Goal: Register for event/course

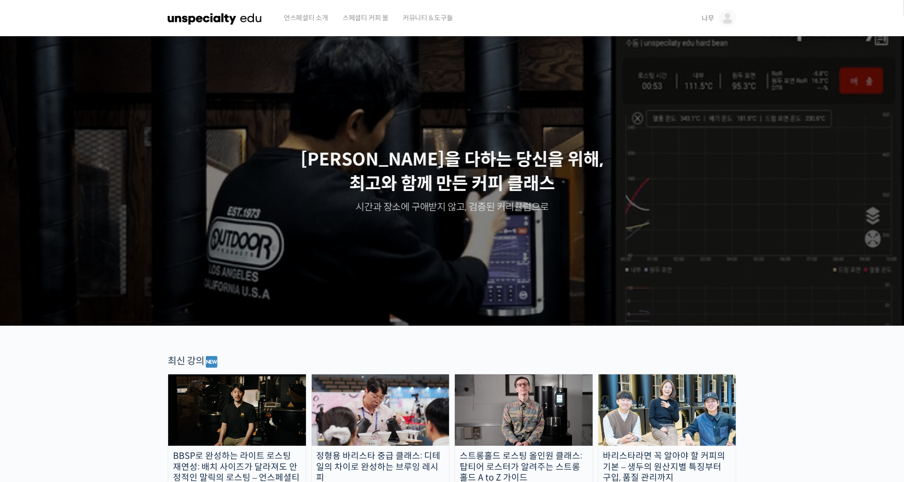
click at [730, 19] on img at bounding box center [727, 18] width 17 height 17
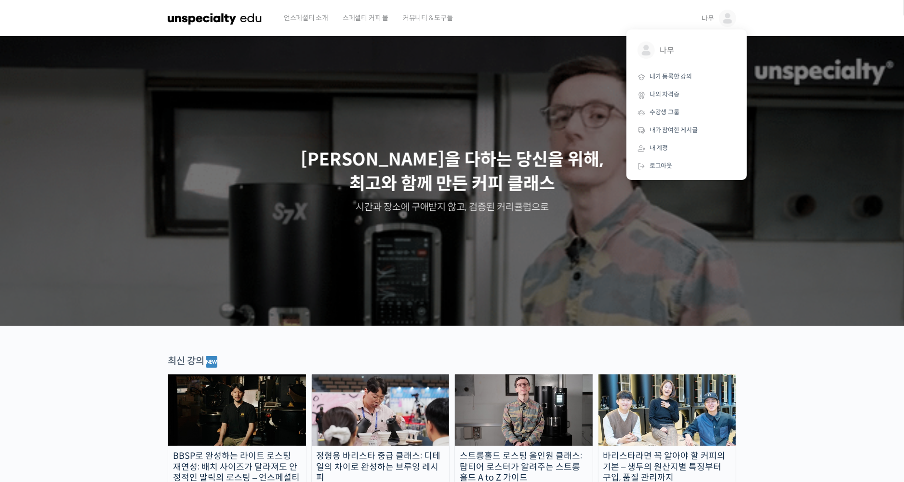
click at [783, 28] on header "언스페셜티 소개 스페셜티 커피 몰 커뮤니티 & 도구들 나무 나무 @realita1645166375 내가 등록한 강의 나의 자격증 수강생 그룹 …" at bounding box center [452, 18] width 904 height 37
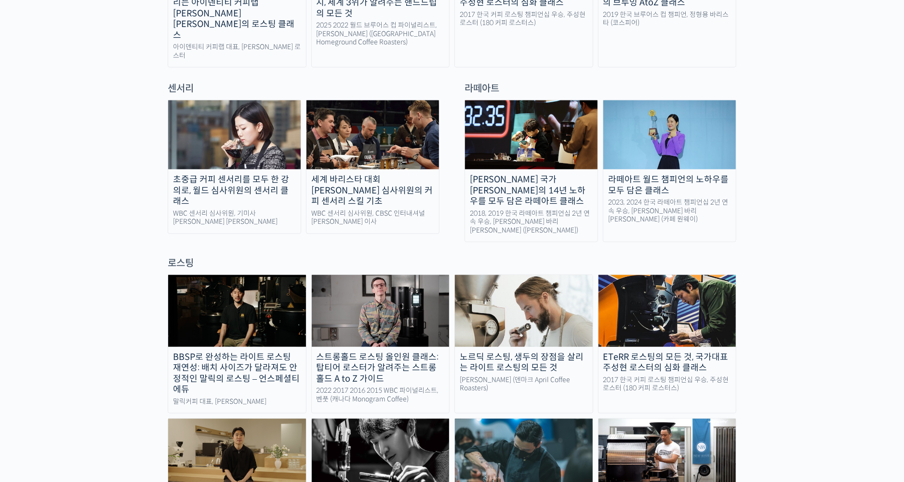
scroll to position [771, 0]
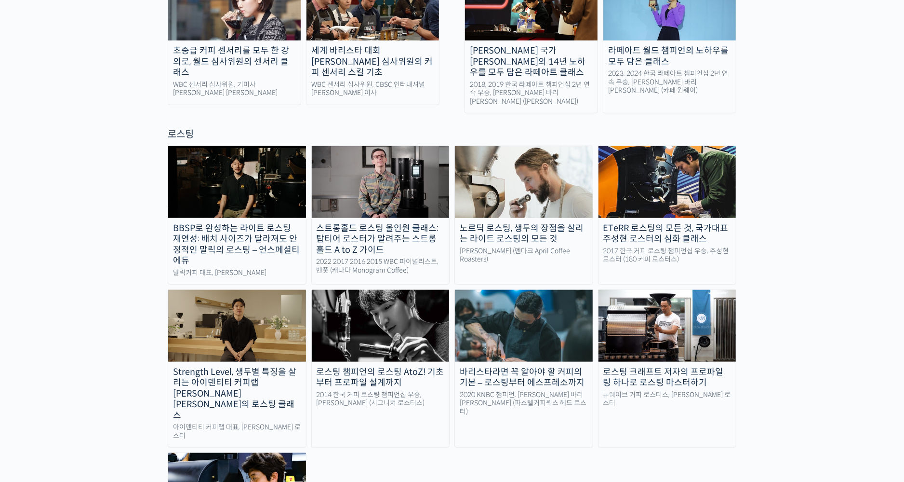
click at [388, 146] on img at bounding box center [381, 181] width 138 height 71
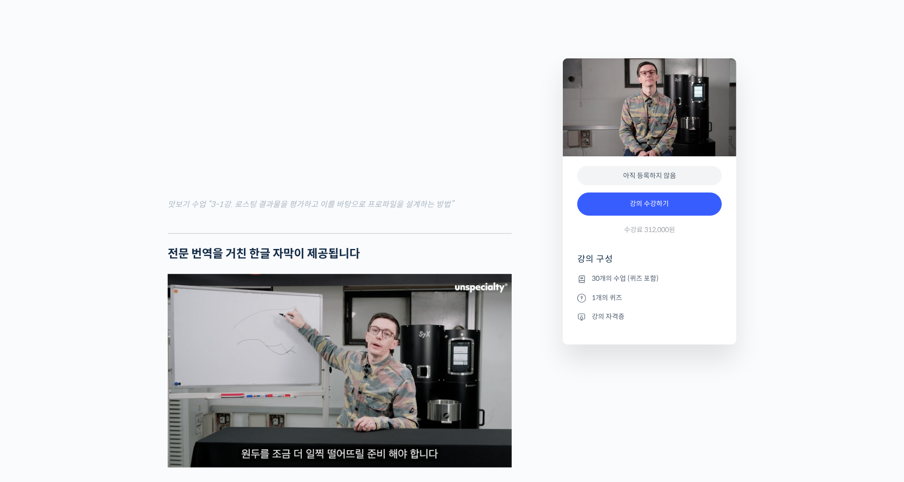
scroll to position [3085, 0]
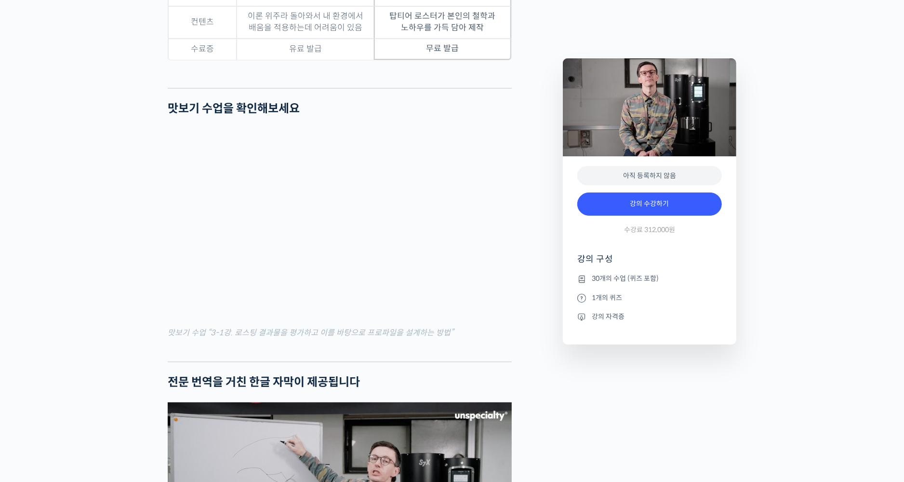
click at [579, 364] on div "Preview this 강의 아직 등록하지 않음 강의 수강하기 수강료 312,000원 강의 구성 30개의 수업 (퀴즈 포함) 1개의 퀴즈 강의…" at bounding box center [649, 149] width 183 height 5645
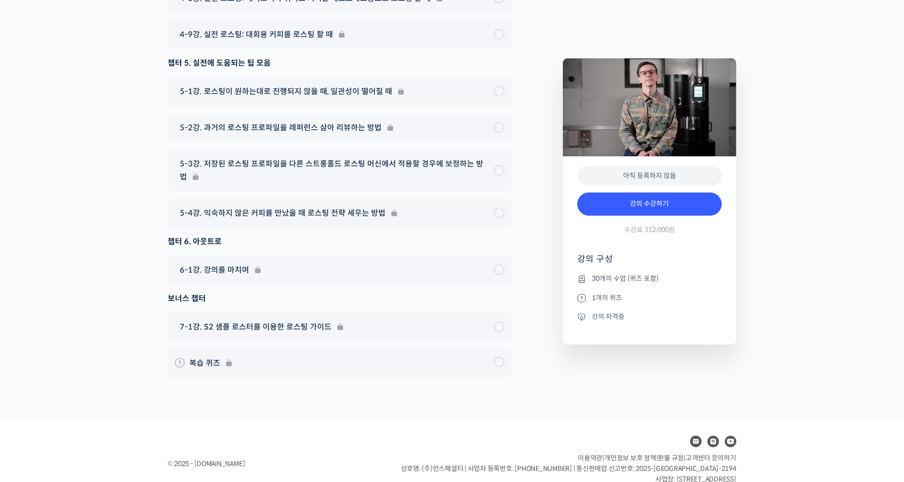
scroll to position [5721, 0]
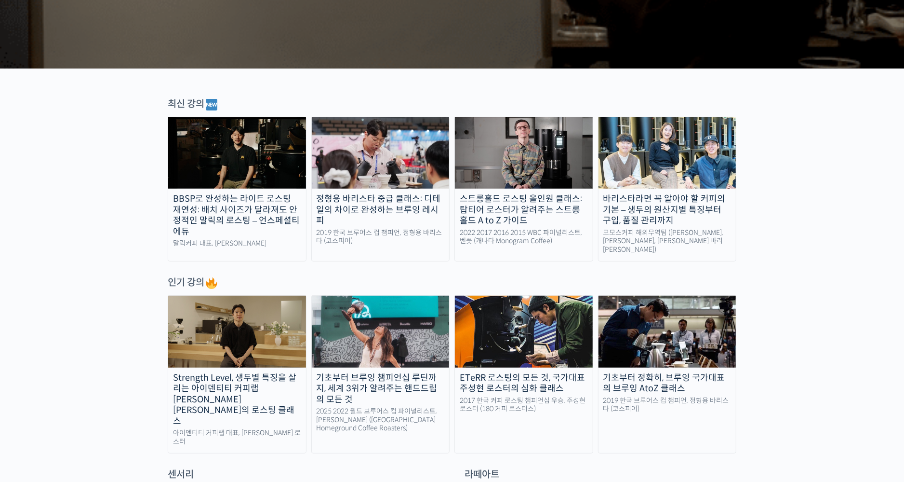
scroll to position [386, 0]
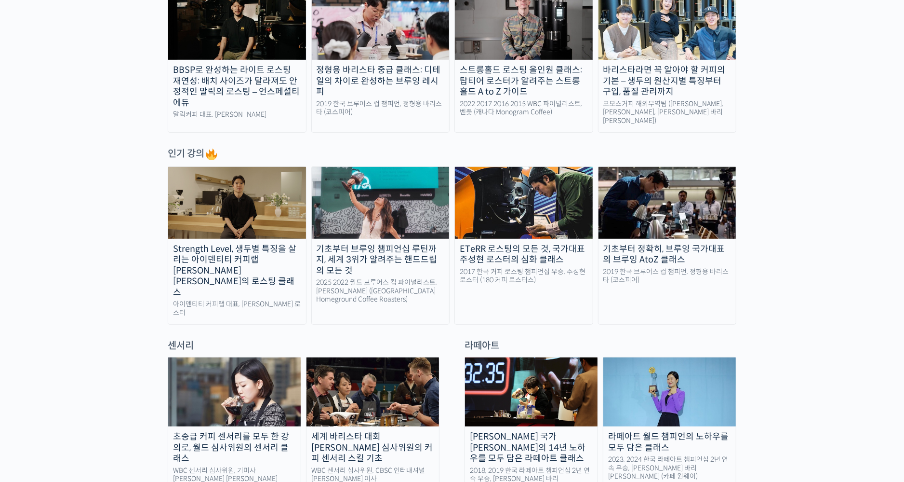
click at [334, 215] on img at bounding box center [381, 202] width 138 height 71
